Goal: Find specific page/section

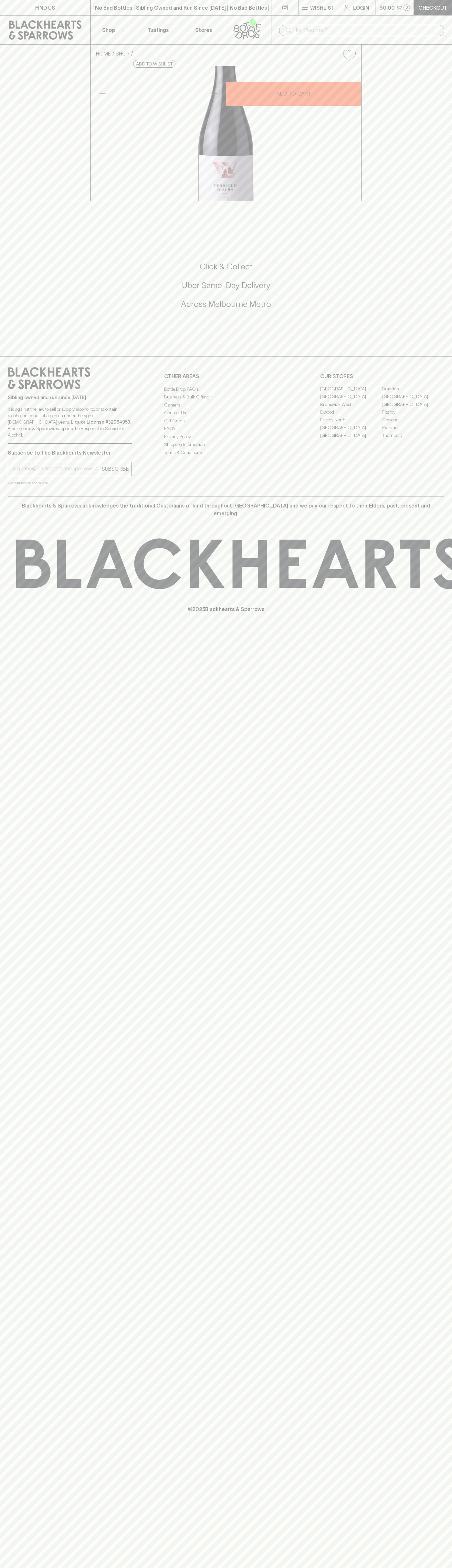
click at [396, 31] on input "text" at bounding box center [366, 30] width 144 height 10
click at [429, 1133] on div "FIND US | No Bad Bottles | Sibling Owned and Run Since [DATE] | No Bad Bottles …" at bounding box center [226, 784] width 452 height 1568
click at [12, 1567] on html "FIND US | No Bad Bottles | Sibling Owned and Run Since [DATE] | No Bad Bottles …" at bounding box center [226, 784] width 452 height 1568
click at [3, 1216] on div "FIND US | No Bad Bottles | Sibling Owned and Run Since [DATE] | No Bad Bottles …" at bounding box center [226, 784] width 452 height 1568
